Goal: Information Seeking & Learning: Learn about a topic

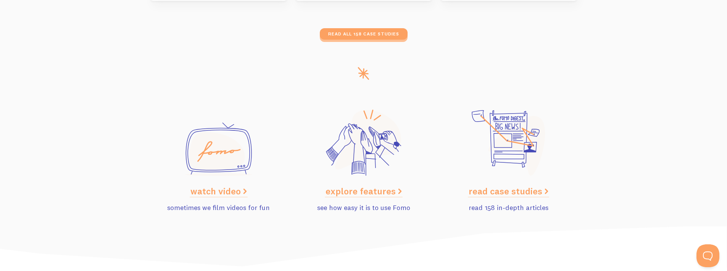
scroll to position [3827, 0]
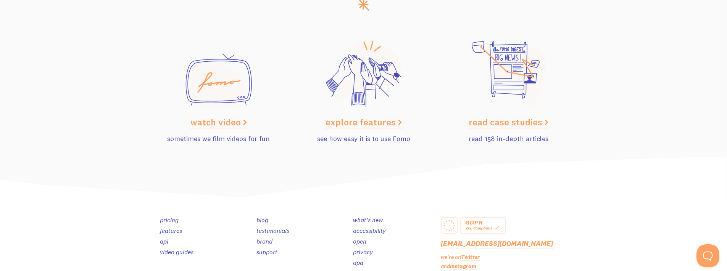
click at [60, 53] on section "watch video sometimes we film videos for fun explore features see how easy it i…" at bounding box center [363, 85] width 727 height 145
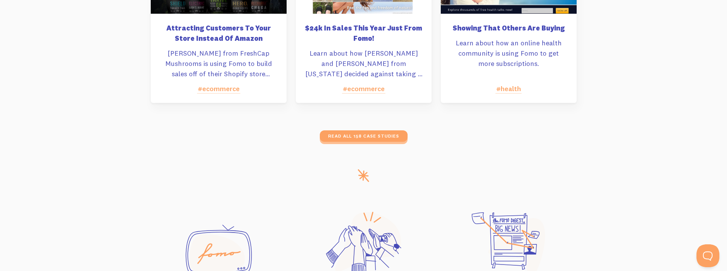
scroll to position [3675, 0]
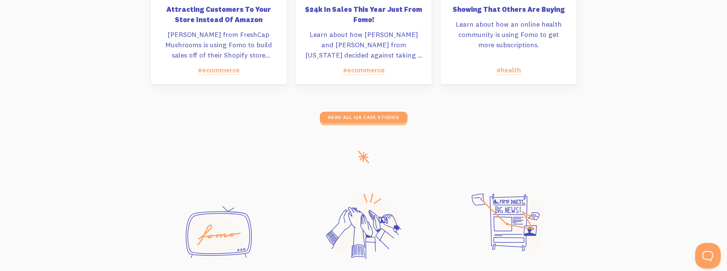
click at [704, 253] on button "Open Beacon popover" at bounding box center [706, 254] width 23 height 23
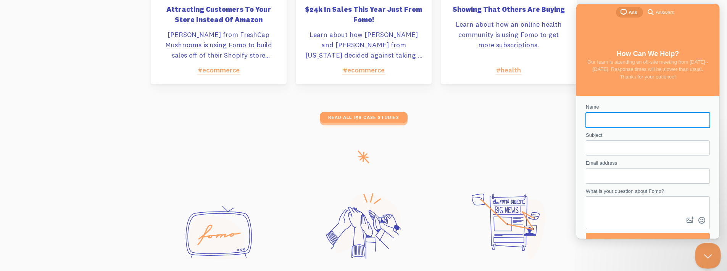
scroll to position [0, 0]
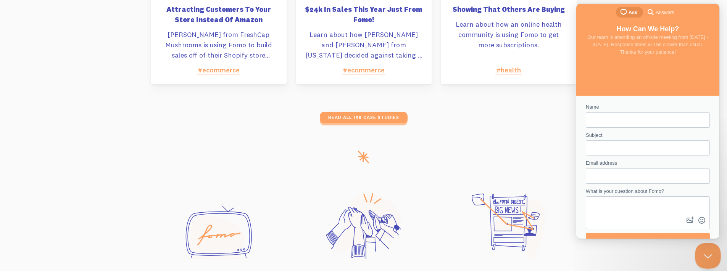
click at [711, 258] on button "Close Beacon popover" at bounding box center [706, 254] width 23 height 23
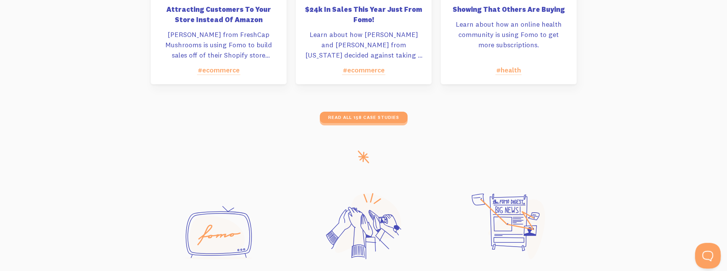
click at [702, 255] on button "Open Beacon popover" at bounding box center [706, 254] width 23 height 23
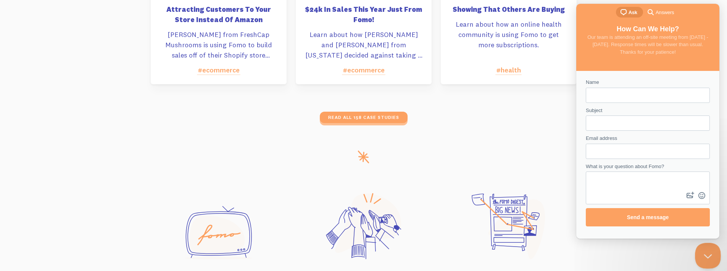
click at [702, 255] on button "Close Beacon popover" at bounding box center [706, 254] width 23 height 23
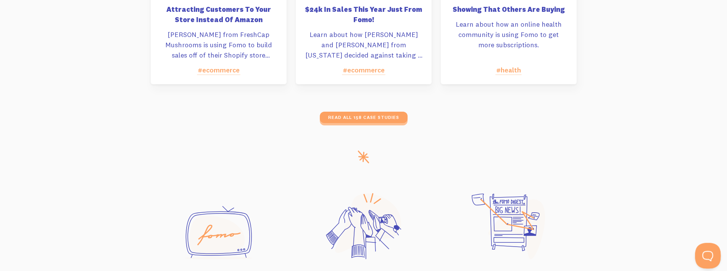
click at [702, 255] on button "Open Beacon popover" at bounding box center [706, 254] width 23 height 23
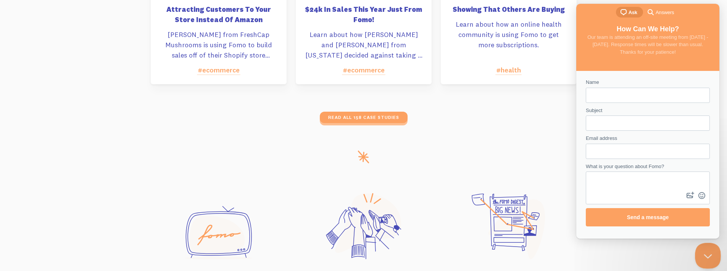
click at [702, 255] on button "Close Beacon popover" at bounding box center [706, 254] width 23 height 23
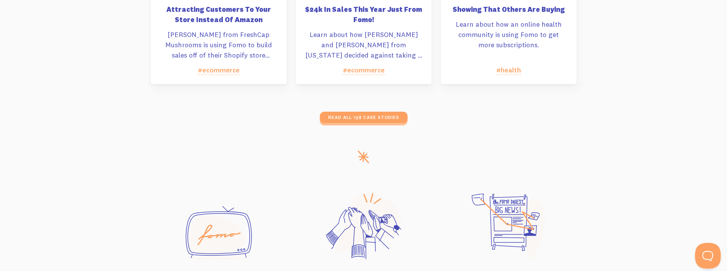
click at [702, 255] on button "Open Beacon popover" at bounding box center [706, 254] width 23 height 23
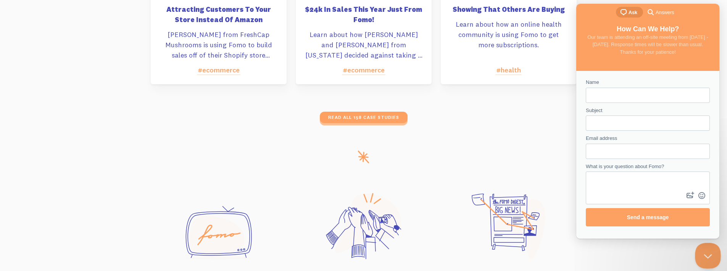
click at [702, 255] on button "Close Beacon popover" at bounding box center [706, 254] width 23 height 23
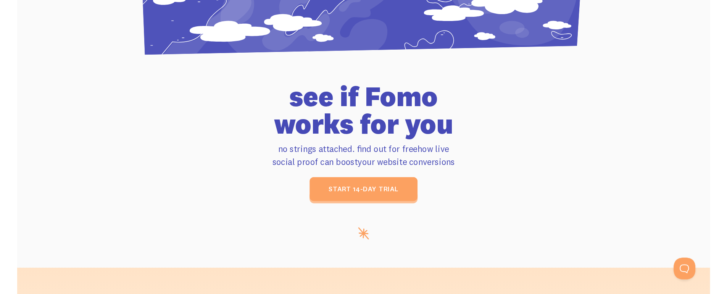
scroll to position [3027, 0]
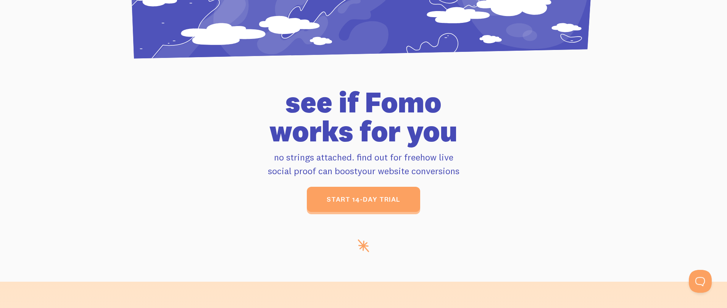
drag, startPoint x: 362, startPoint y: 247, endPoint x: 385, endPoint y: 251, distance: 23.2
click at [385, 251] on div at bounding box center [363, 247] width 727 height 15
drag, startPoint x: 288, startPoint y: 100, endPoint x: 460, endPoint y: 137, distance: 176.7
click at [460, 137] on h1 "see if [PERSON_NAME] works for you" at bounding box center [364, 117] width 426 height 58
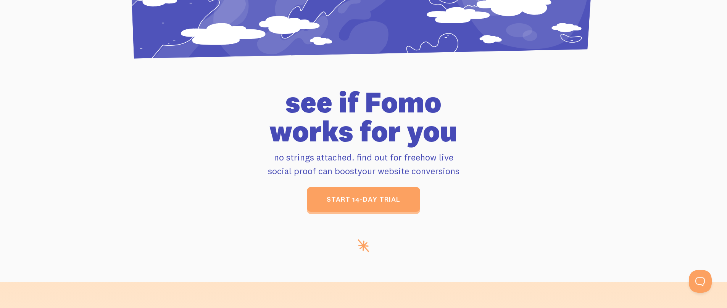
drag, startPoint x: 461, startPoint y: 136, endPoint x: 290, endPoint y: 101, distance: 174.0
click at [290, 101] on h1 "see if [PERSON_NAME] works for you" at bounding box center [364, 117] width 426 height 58
drag, startPoint x: 290, startPoint y: 101, endPoint x: 431, endPoint y: 130, distance: 143.7
click at [431, 130] on h1 "see if [PERSON_NAME] works for you" at bounding box center [364, 117] width 426 height 58
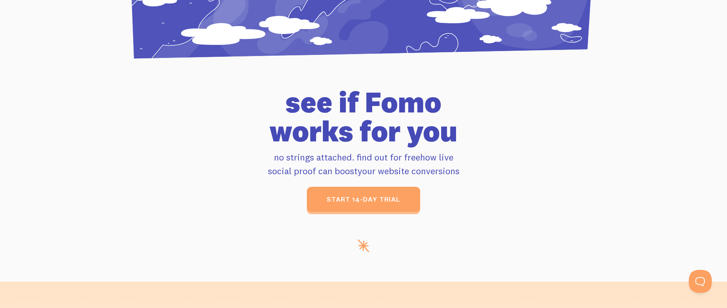
click at [431, 130] on h1 "see if [PERSON_NAME] works for you" at bounding box center [364, 117] width 426 height 58
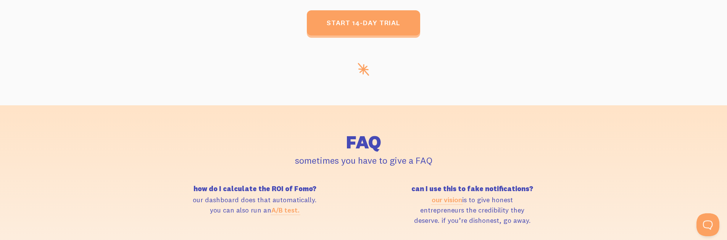
scroll to position [3218, 0]
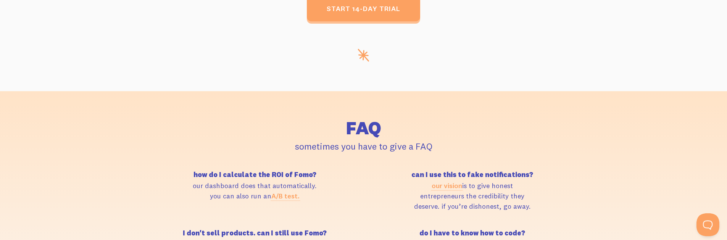
drag, startPoint x: 417, startPoint y: 175, endPoint x: 534, endPoint y: 209, distance: 121.5
click at [534, 209] on div "can I use this to fake notifications? our vision is to give honest entrepreneur…" at bounding box center [472, 191] width 217 height 40
click at [534, 209] on p "our vision is to give honest entrepreneurs the credibility they deserve. if you…" at bounding box center [472, 195] width 208 height 31
drag, startPoint x: 39, startPoint y: 238, endPoint x: 291, endPoint y: 195, distance: 256.2
click at [291, 195] on link "A/B test." at bounding box center [285, 196] width 28 height 9
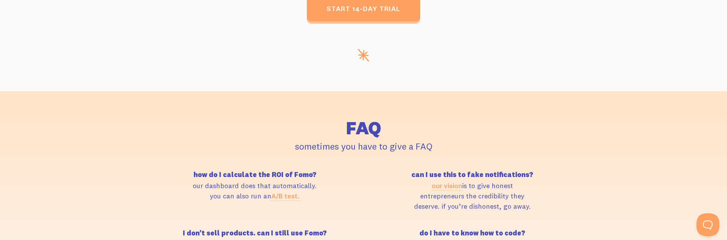
click at [375, 132] on h2 "FAQ" at bounding box center [364, 128] width 426 height 18
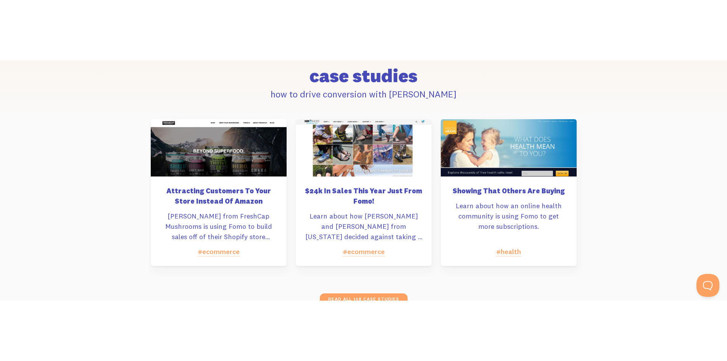
scroll to position [3561, 0]
